Goal: Complete application form

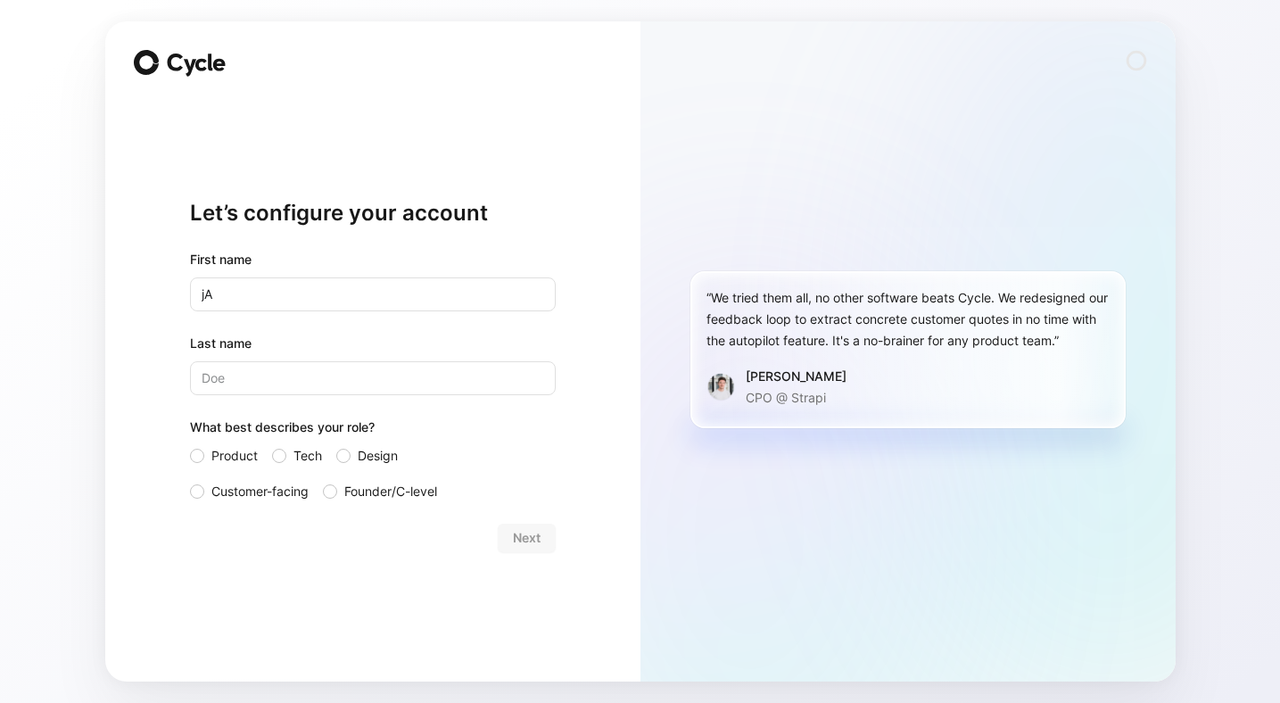
type input "j"
type input "Janelia"
type input "[PERSON_NAME]"
click at [194, 491] on div at bounding box center [197, 491] width 14 height 14
click at [190, 481] on input "Customer-facing" at bounding box center [190, 481] width 0 height 0
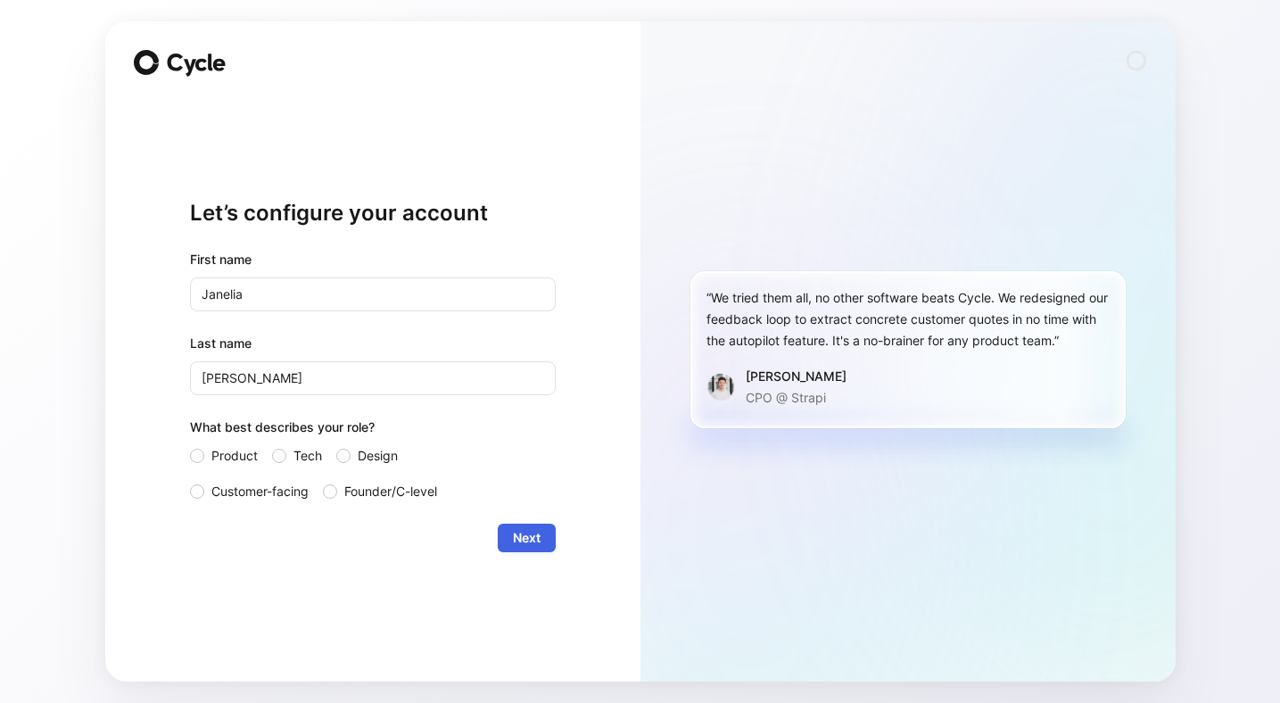
click at [525, 538] on span "Next" at bounding box center [527, 537] width 28 height 21
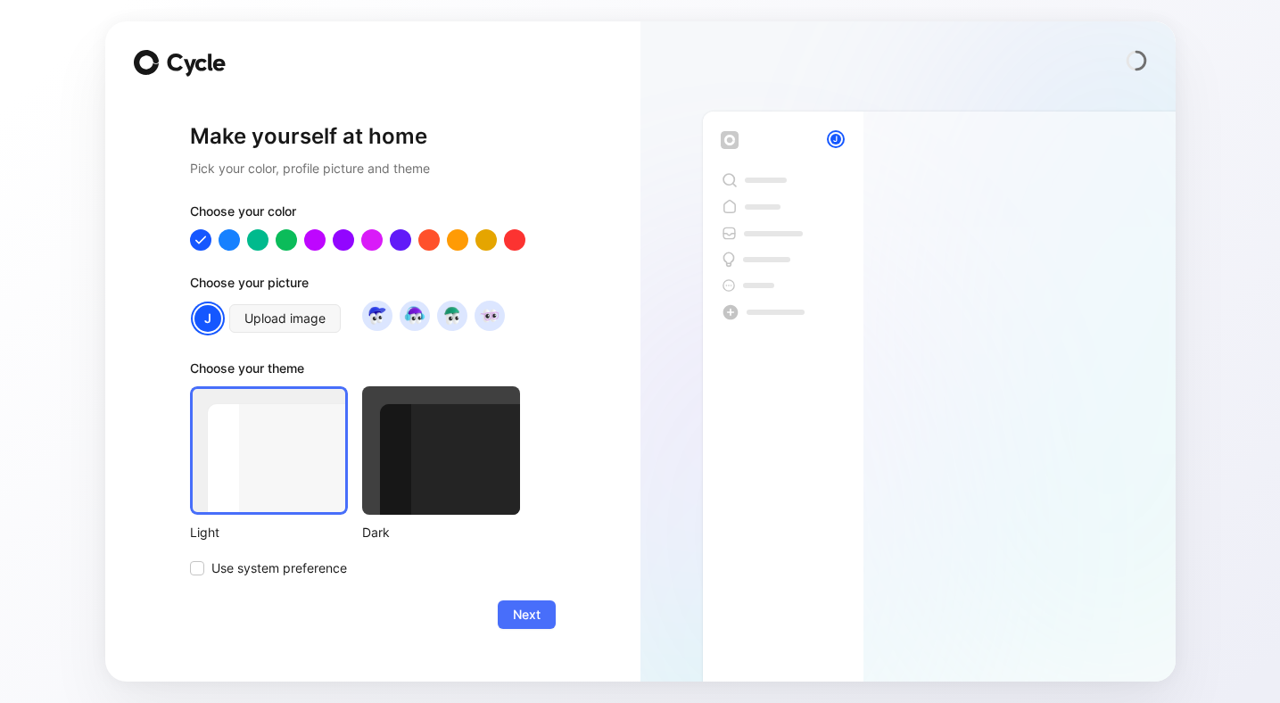
click at [441, 483] on div at bounding box center [441, 450] width 158 height 128
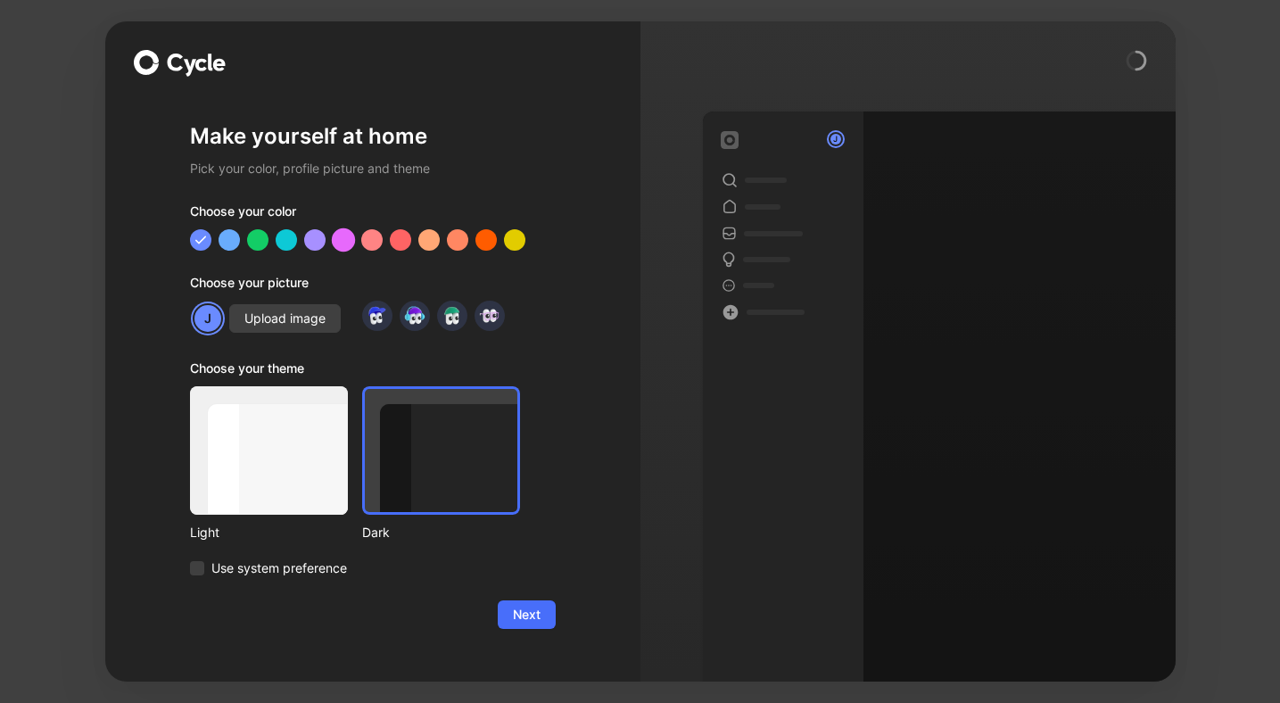
click at [344, 244] on div at bounding box center [342, 239] width 23 height 23
click at [521, 611] on span "Next" at bounding box center [527, 614] width 28 height 21
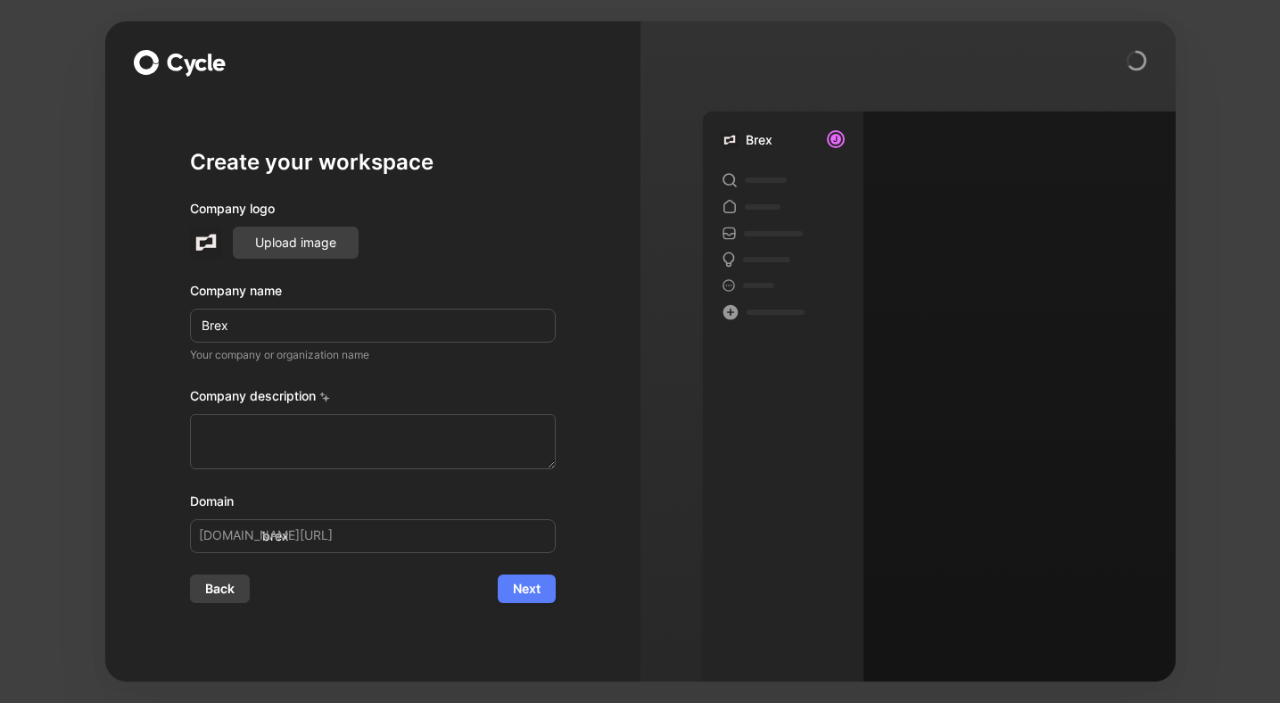
click at [518, 599] on span "Next" at bounding box center [527, 588] width 28 height 21
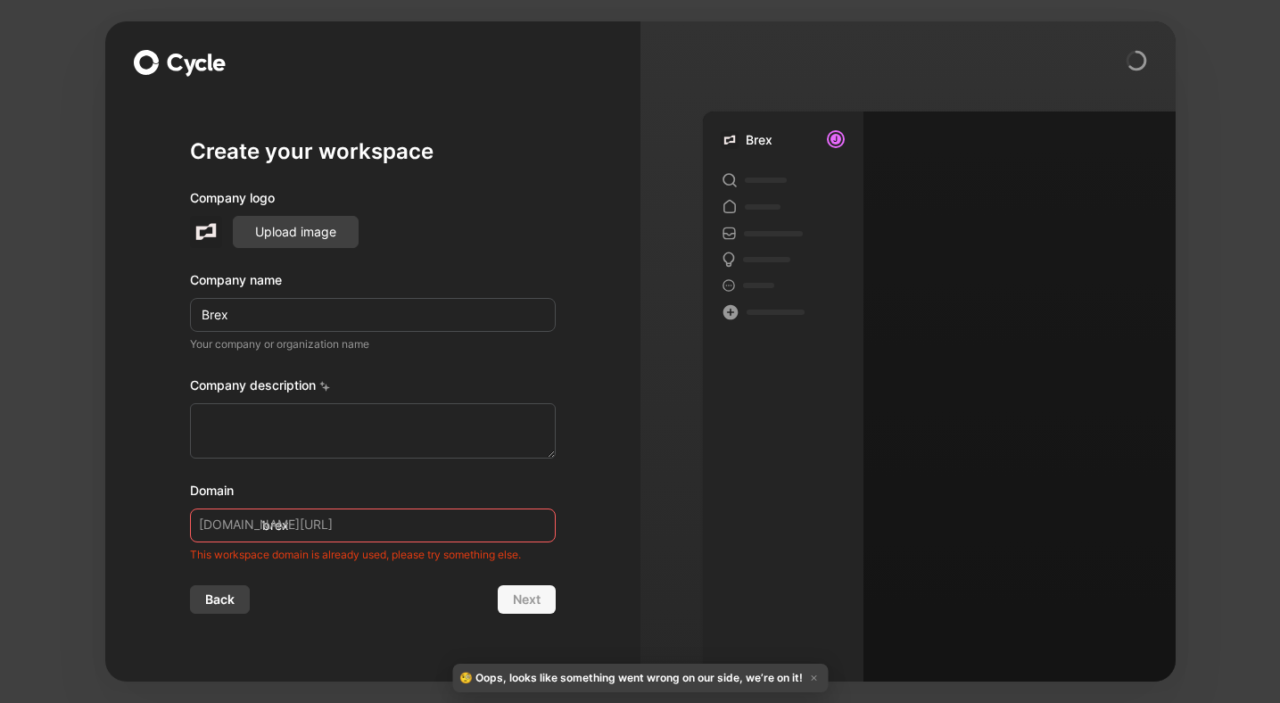
click at [225, 527] on span "[DOMAIN_NAME][URL]" at bounding box center [266, 524] width 134 height 21
